Goal: Use online tool/utility: Utilize a website feature to perform a specific function

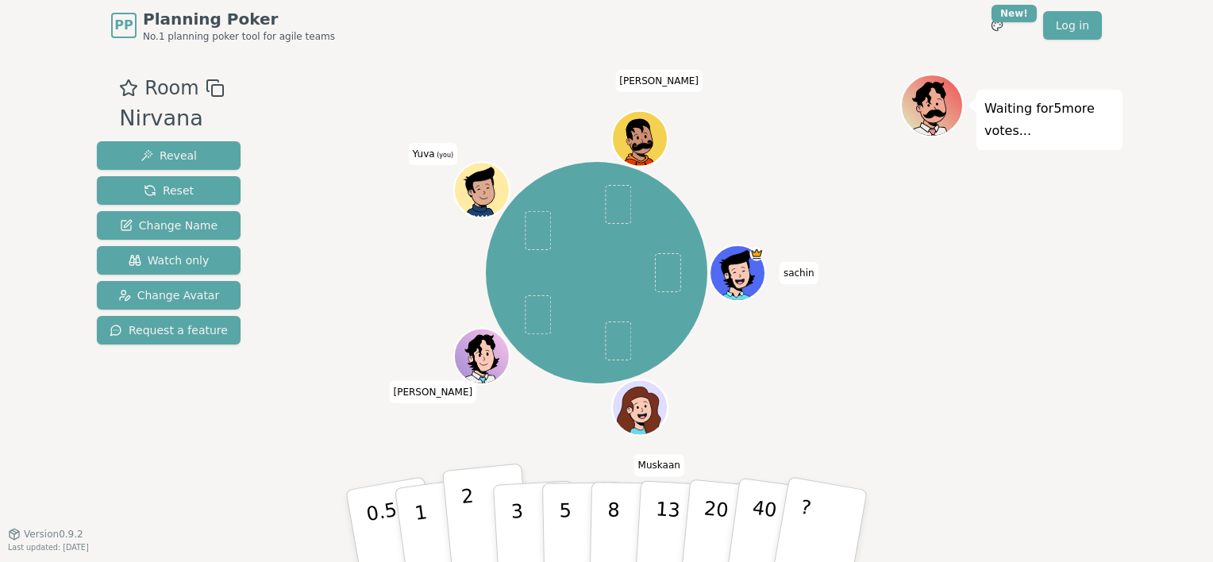
click at [475, 529] on button "2" at bounding box center [487, 526] width 90 height 126
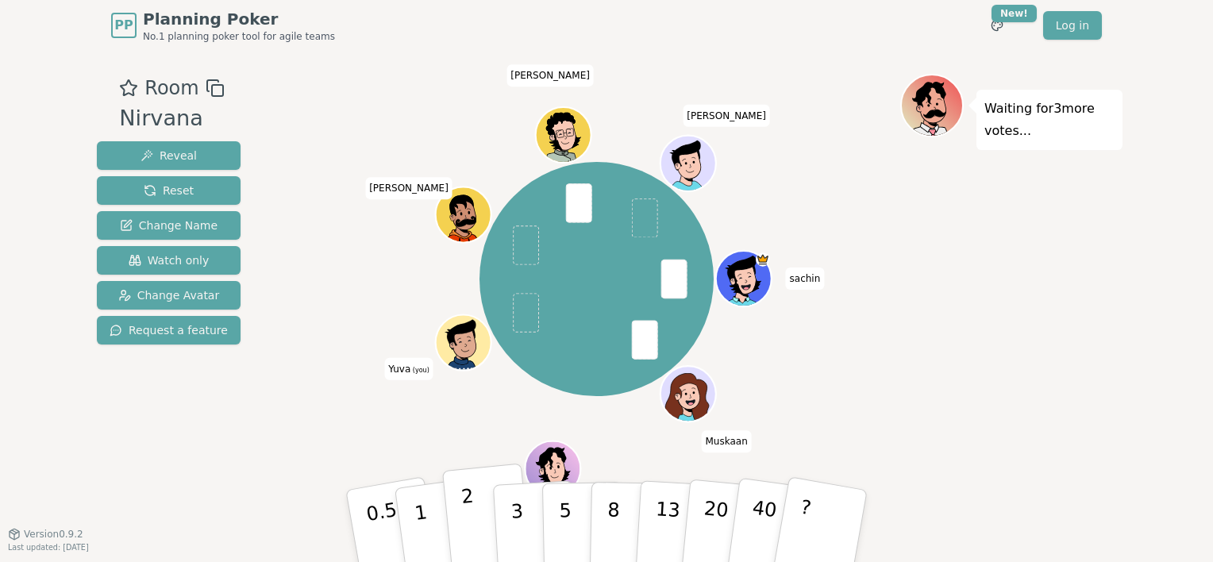
click at [477, 516] on button "2" at bounding box center [487, 526] width 90 height 126
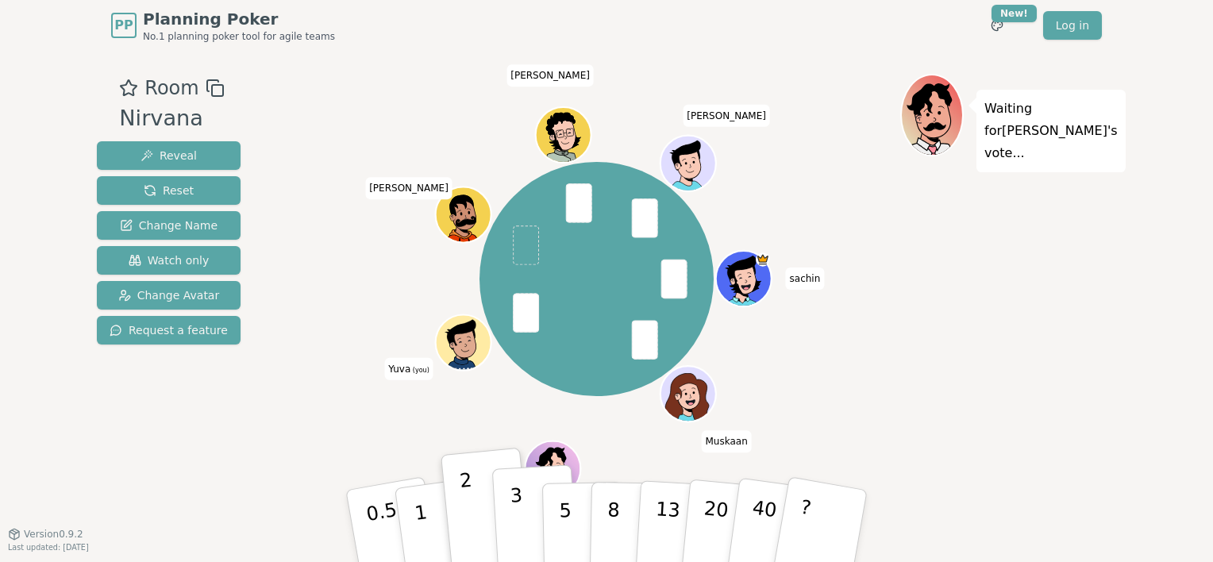
click at [509, 517] on button "3" at bounding box center [535, 526] width 87 height 124
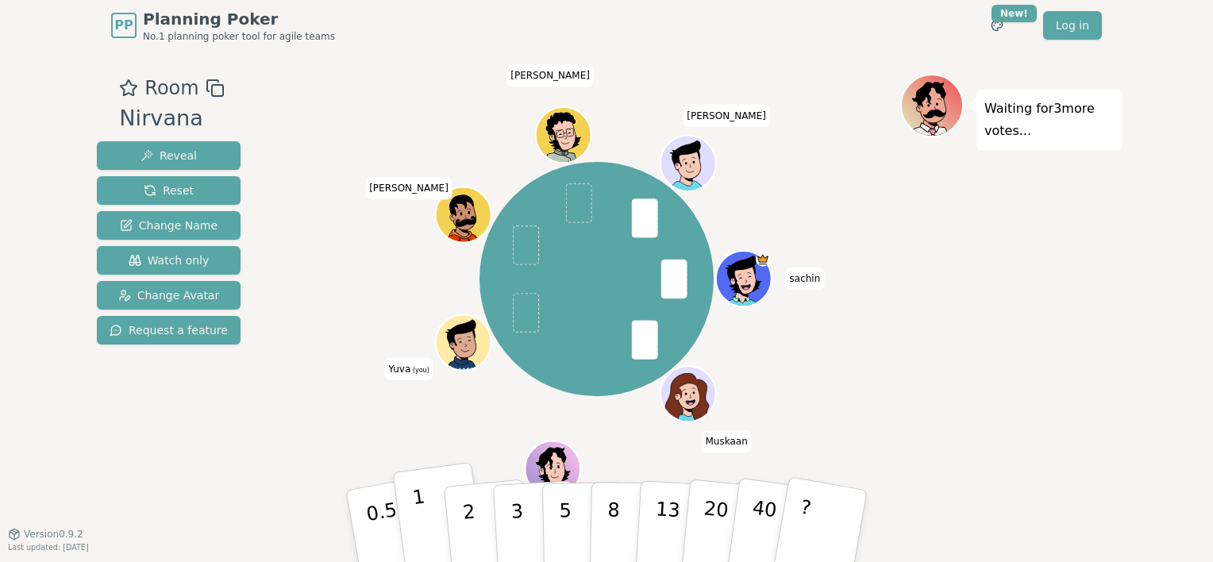
click at [427, 528] on button "1" at bounding box center [439, 526] width 94 height 129
click at [432, 513] on button "1" at bounding box center [439, 526] width 94 height 129
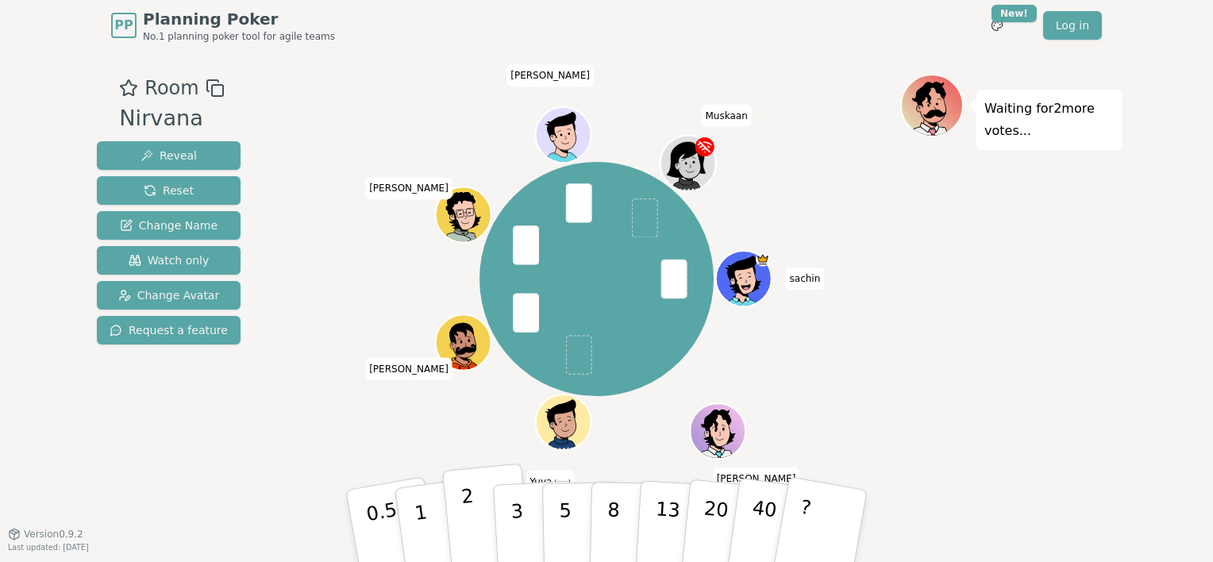
click at [465, 528] on p "2" at bounding box center [470, 528] width 21 height 87
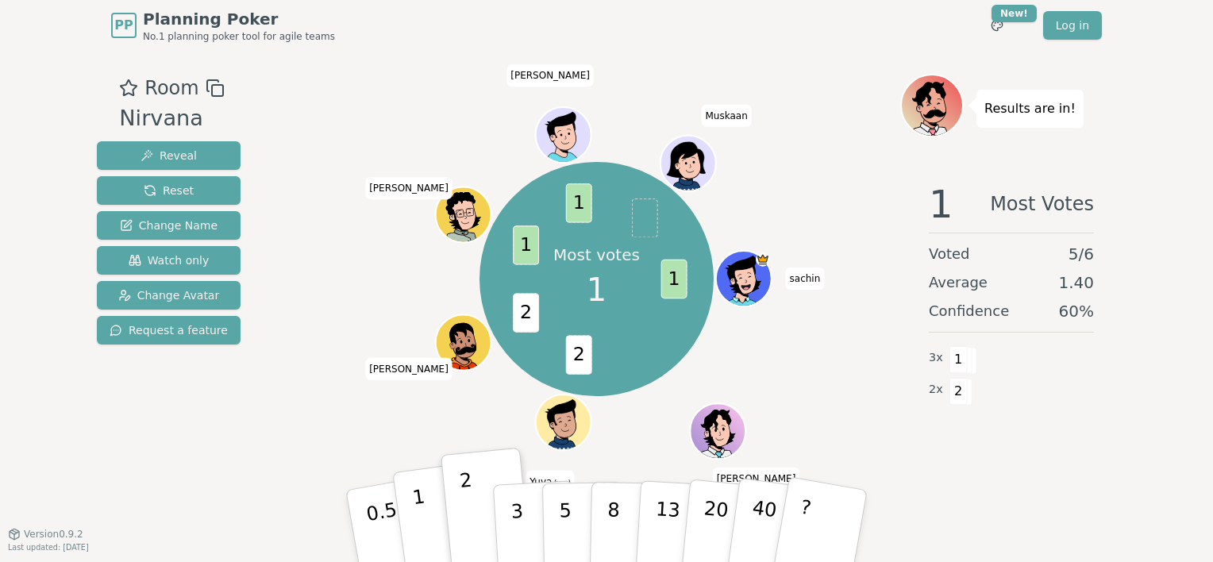
click at [417, 511] on p "1" at bounding box center [423, 528] width 24 height 87
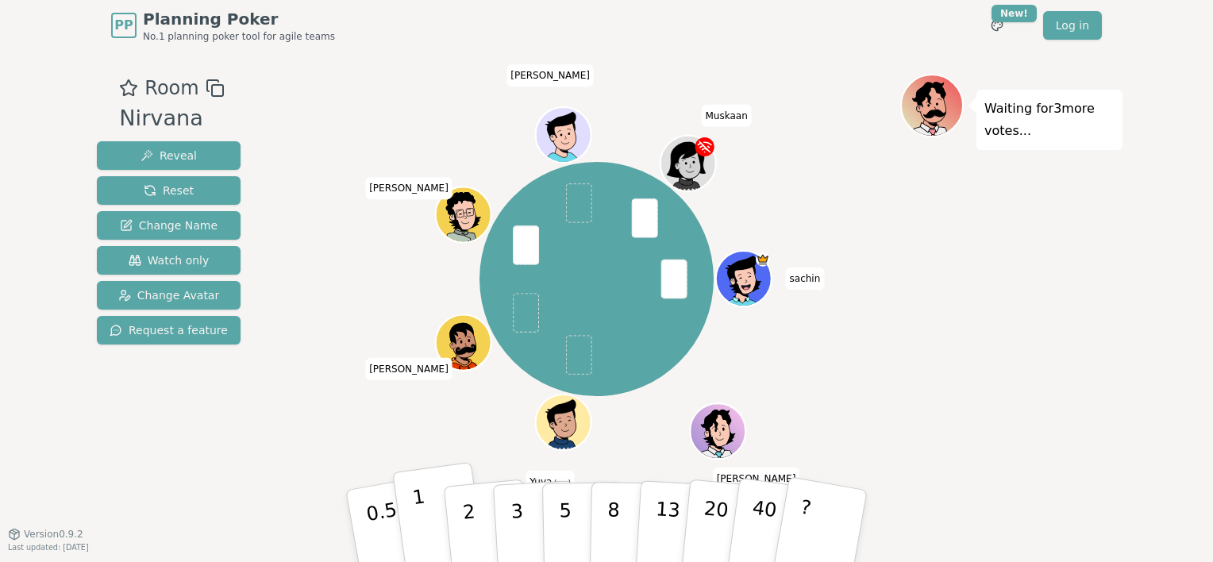
click at [424, 519] on p "1" at bounding box center [423, 528] width 24 height 87
click at [432, 525] on button "1" at bounding box center [439, 526] width 94 height 129
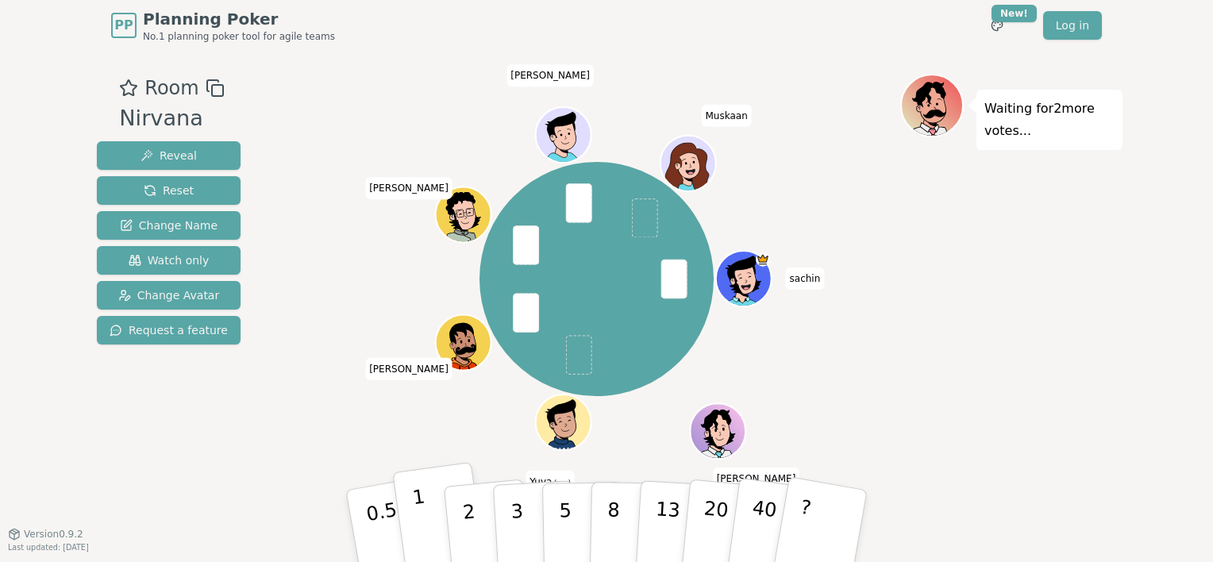
click at [432, 525] on button "1" at bounding box center [439, 526] width 94 height 129
click at [436, 513] on button "1" at bounding box center [439, 526] width 94 height 129
click at [824, 521] on button "?" at bounding box center [820, 525] width 99 height 131
click at [430, 527] on button "1" at bounding box center [439, 526] width 94 height 129
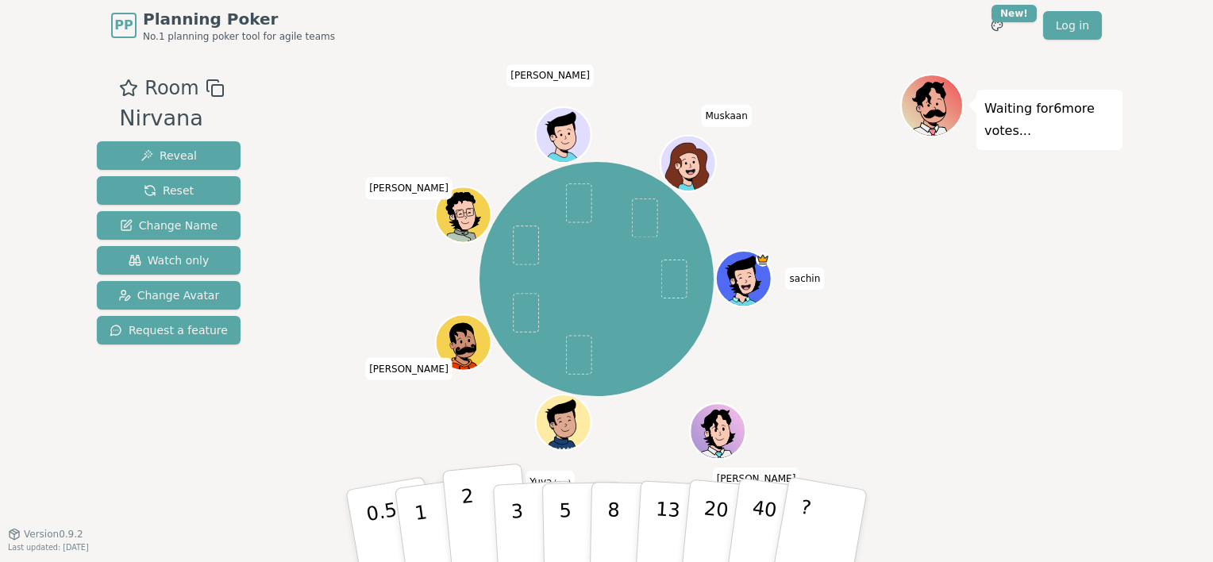
click at [489, 533] on button "2" at bounding box center [487, 526] width 90 height 126
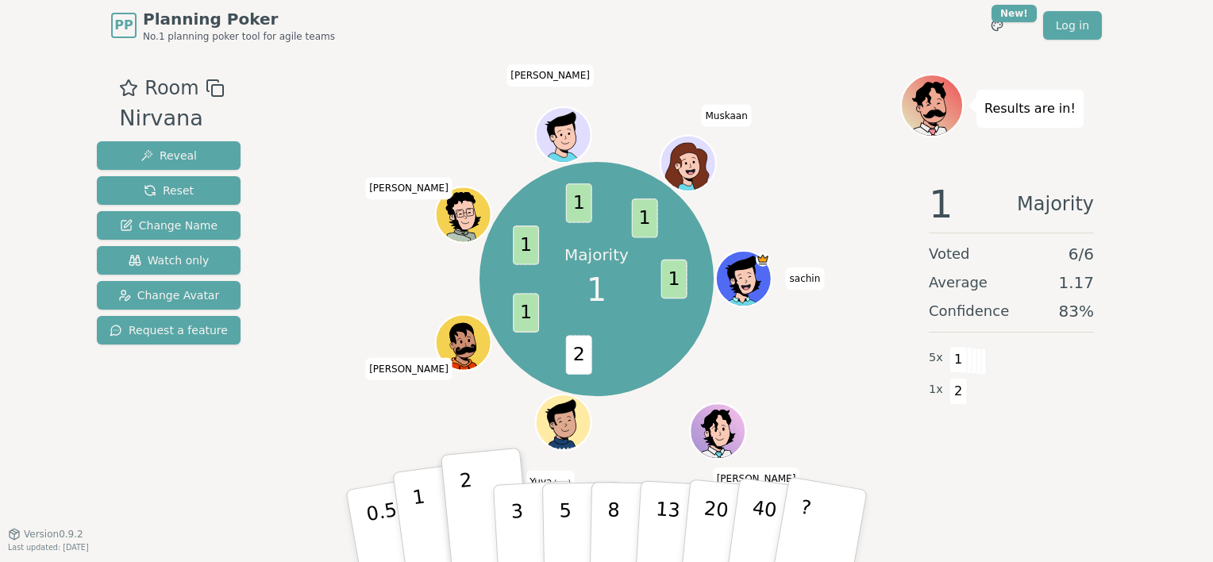
click at [422, 529] on p "1" at bounding box center [423, 528] width 24 height 87
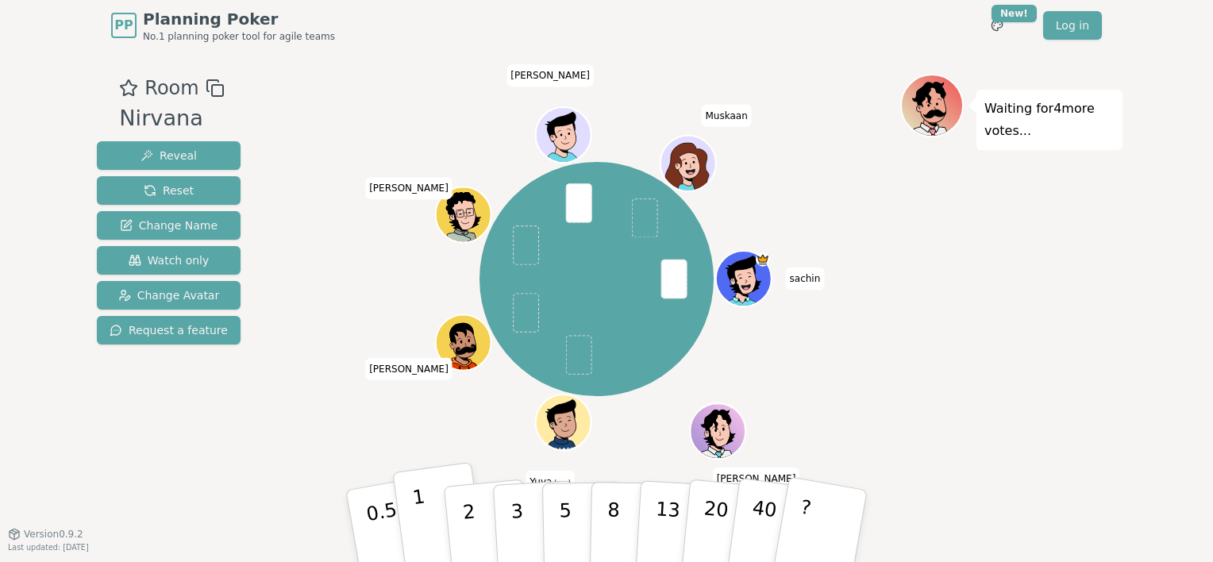
click at [421, 529] on p "1" at bounding box center [423, 528] width 24 height 87
click at [430, 538] on button "1" at bounding box center [439, 526] width 94 height 129
click at [424, 529] on p "1" at bounding box center [423, 528] width 24 height 87
click at [417, 529] on p "1" at bounding box center [423, 528] width 24 height 87
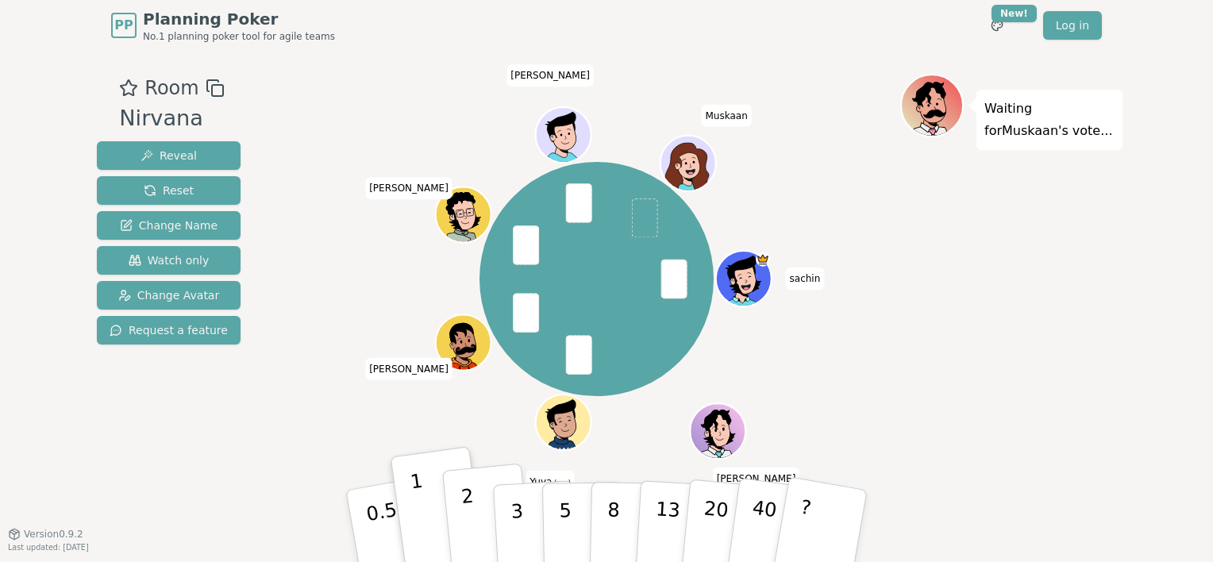
click at [459, 525] on button "2" at bounding box center [487, 526] width 90 height 126
click at [417, 512] on p "1" at bounding box center [423, 528] width 24 height 87
